Goal: Information Seeking & Learning: Learn about a topic

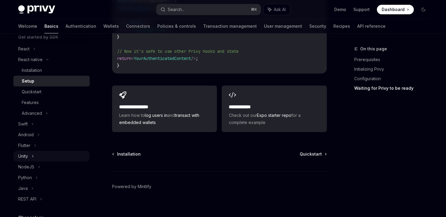
scroll to position [77, 0]
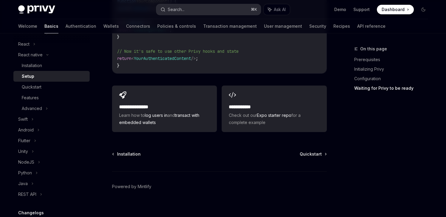
click at [197, 11] on button "Search... ⌘ K" at bounding box center [208, 9] width 104 height 11
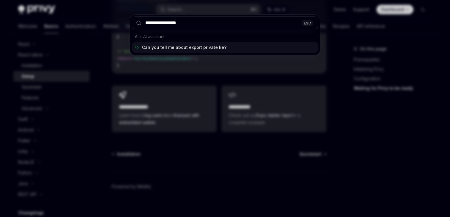
type input "**********"
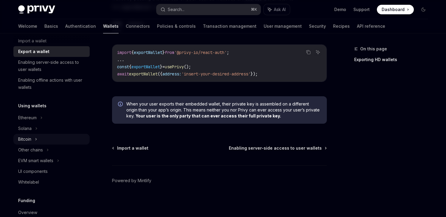
scroll to position [87, 0]
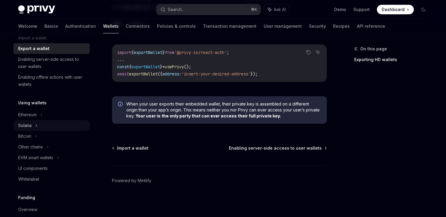
click at [34, 22] on div "Solana" at bounding box center [51, 16] width 76 height 11
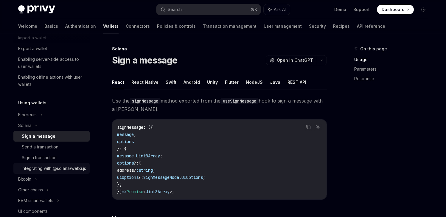
click at [47, 171] on div "Integrating with @solana/web3.js" at bounding box center [54, 168] width 64 height 7
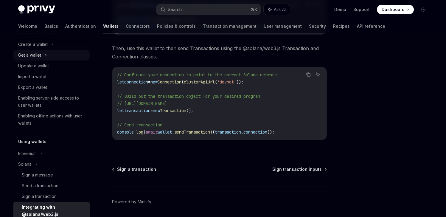
scroll to position [47, 0]
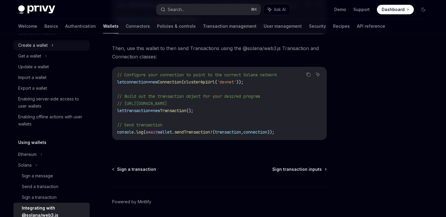
click at [39, 43] on div "Create a wallet" at bounding box center [32, 45] width 29 height 7
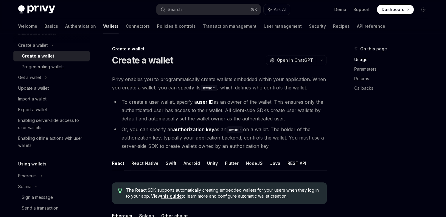
click at [140, 164] on button "React Native" at bounding box center [144, 163] width 27 height 14
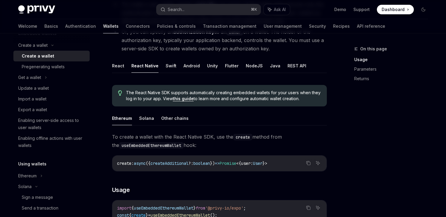
scroll to position [115, 0]
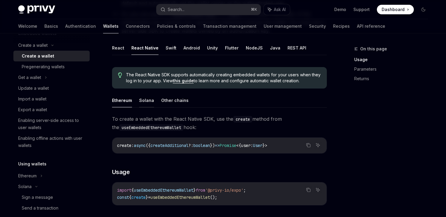
click at [143, 101] on button "Solana" at bounding box center [146, 100] width 15 height 14
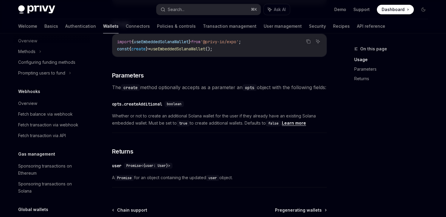
scroll to position [321, 0]
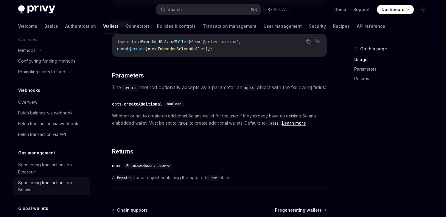
click at [56, 192] on div "Sponsoring transactions on Solana" at bounding box center [52, 186] width 68 height 14
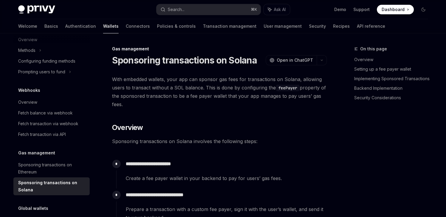
type textarea "*"
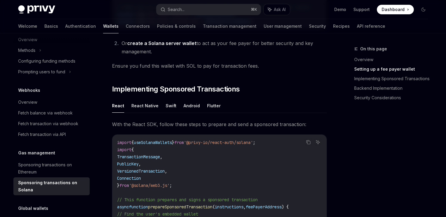
scroll to position [418, 0]
